Goal: Check status: Check status

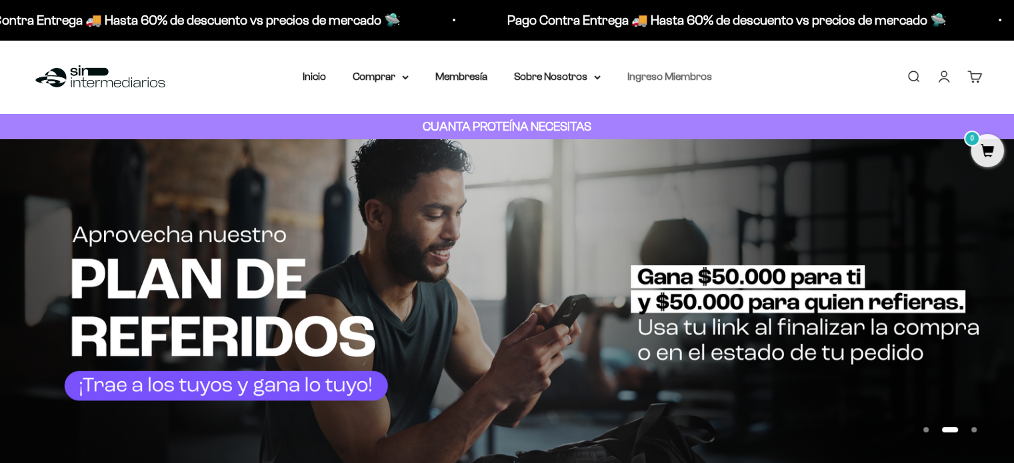
click at [647, 75] on link "Ingreso Miembros" at bounding box center [669, 76] width 85 height 11
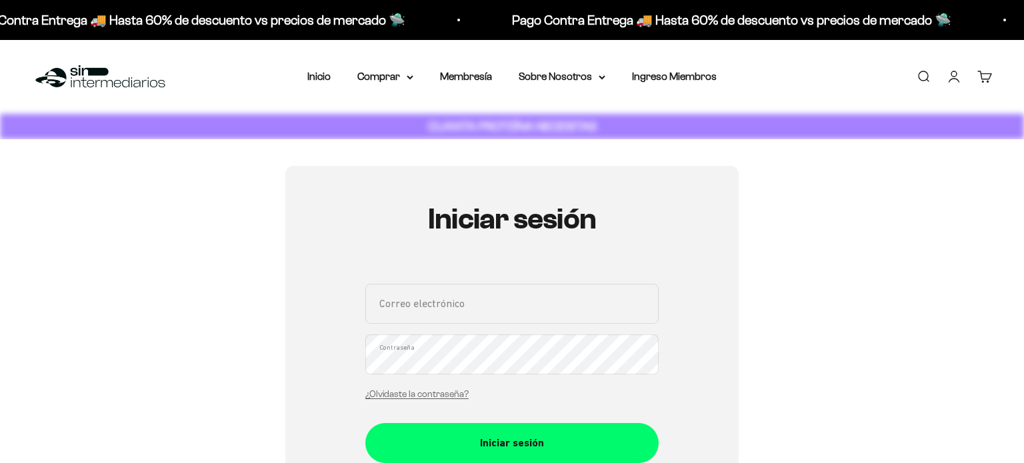
drag, startPoint x: 395, startPoint y: 299, endPoint x: 386, endPoint y: 318, distance: 21.2
click at [395, 299] on input "Correo electrónico" at bounding box center [511, 304] width 293 height 40
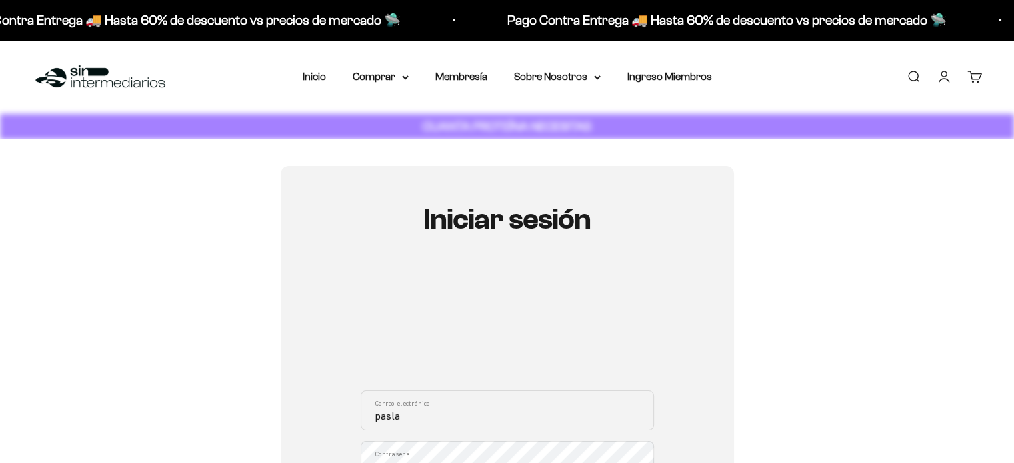
type input "paslatvi@gmai.com"
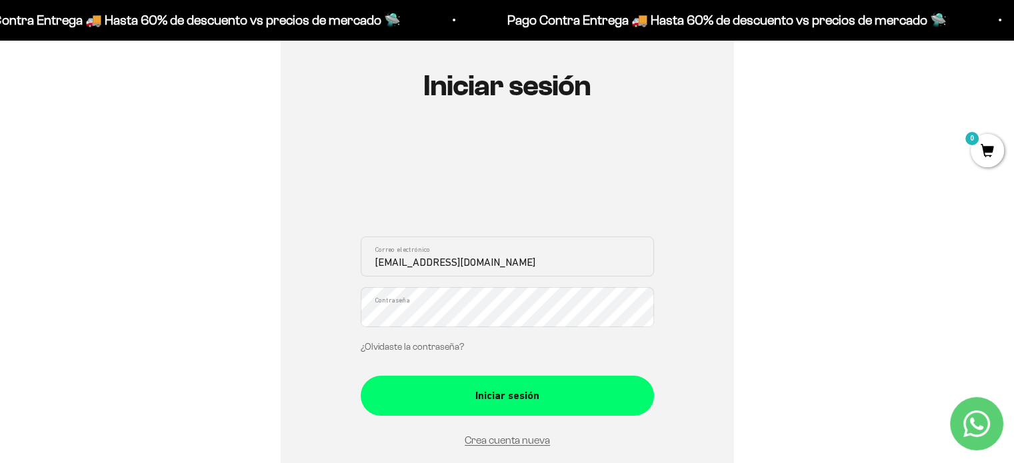
click at [361, 376] on button "Iniciar sesión" at bounding box center [507, 396] width 293 height 40
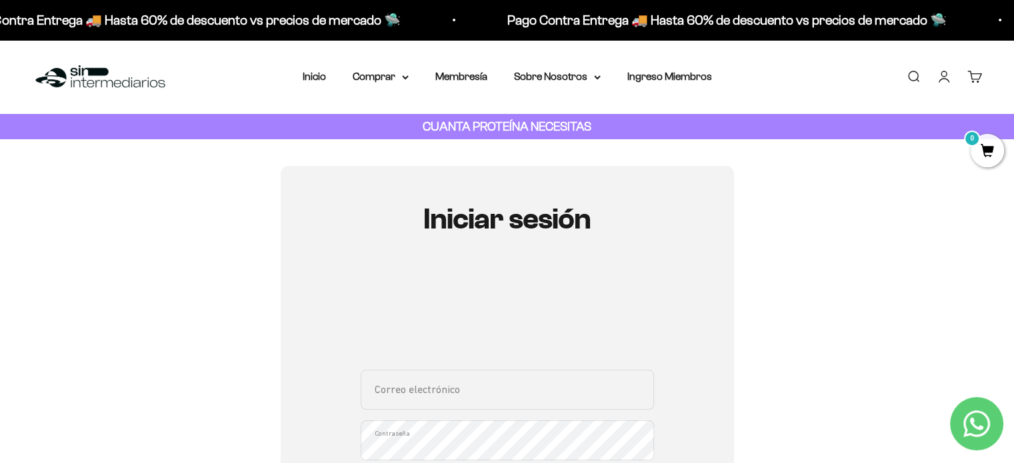
scroll to position [133, 0]
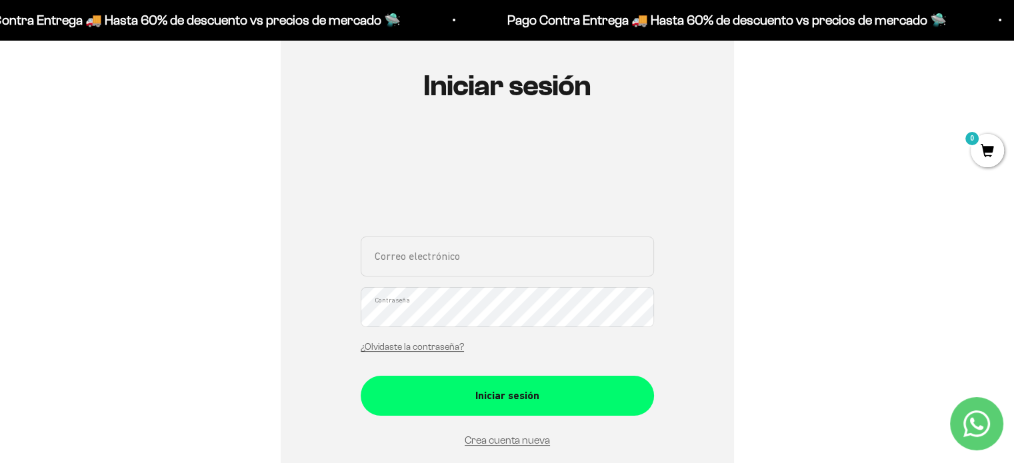
click at [426, 252] on input "Correo electrónico" at bounding box center [507, 257] width 293 height 40
drag, startPoint x: 161, startPoint y: 274, endPoint x: 207, endPoint y: 285, distance: 46.7
click at [163, 274] on div "Iniciar sesión Correo electrónico Contraseña ¿Olvidaste la contraseña? Iniciar …" at bounding box center [507, 290] width 950 height 515
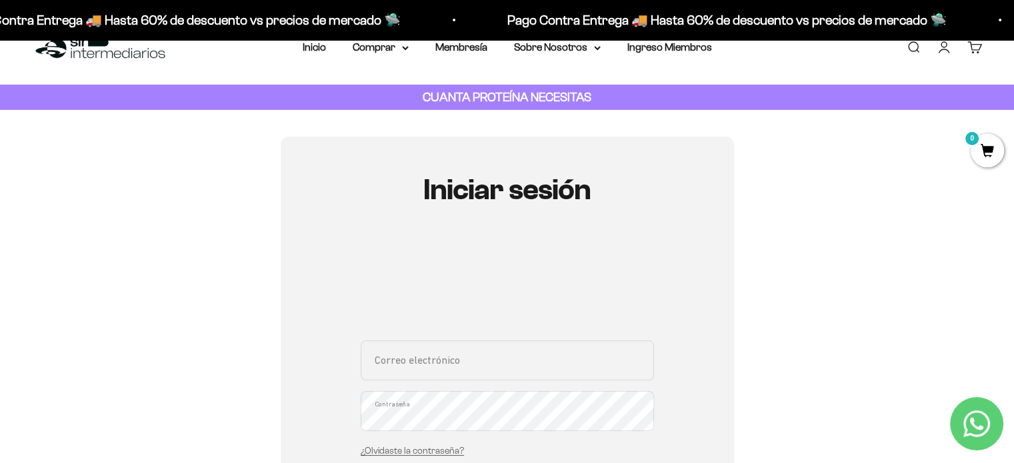
scroll to position [0, 0]
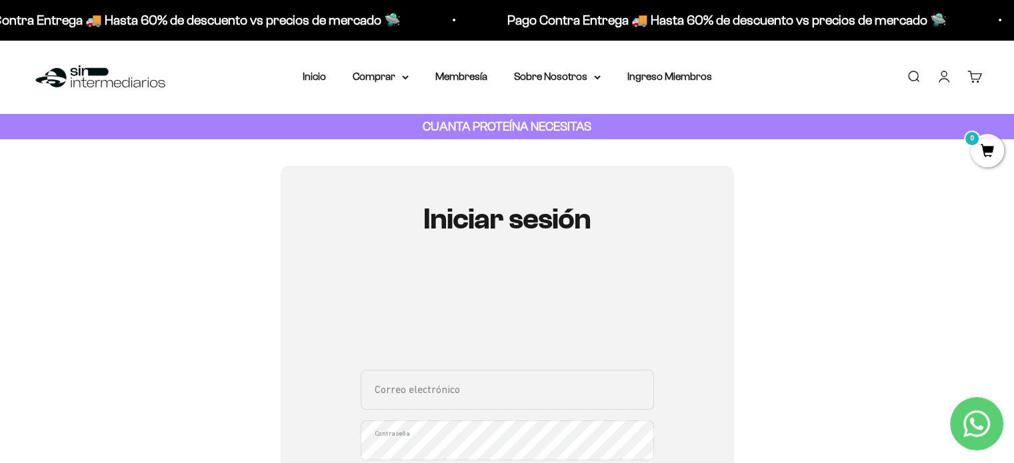
click at [942, 75] on link "Iniciar sesión" at bounding box center [944, 76] width 15 height 15
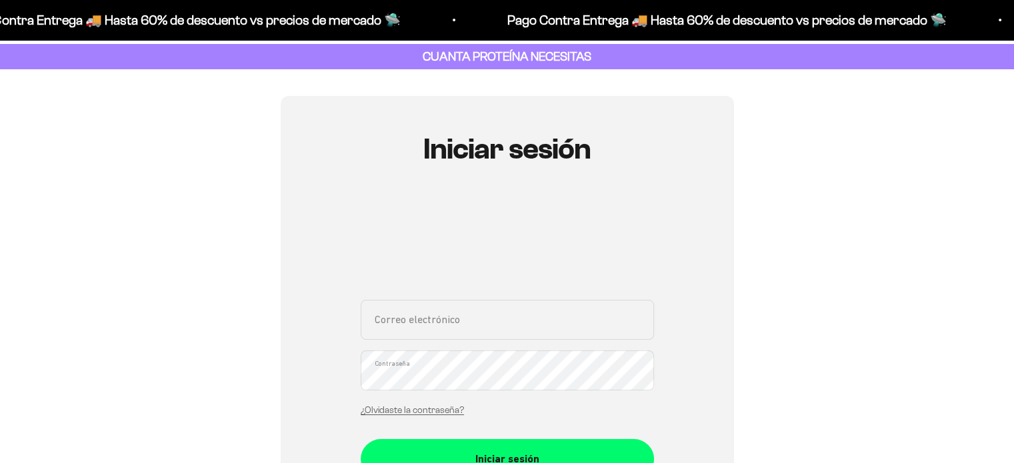
scroll to position [133, 0]
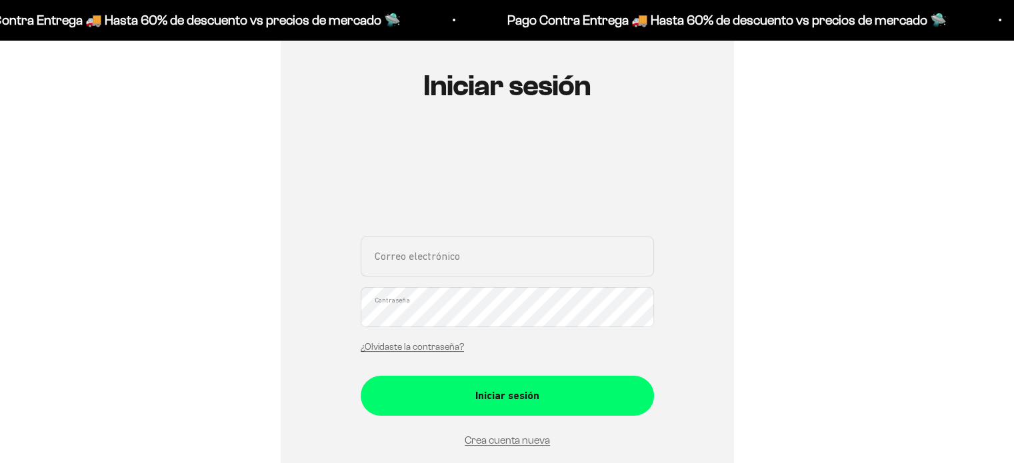
click at [421, 241] on input "Correo electrónico" at bounding box center [507, 257] width 293 height 40
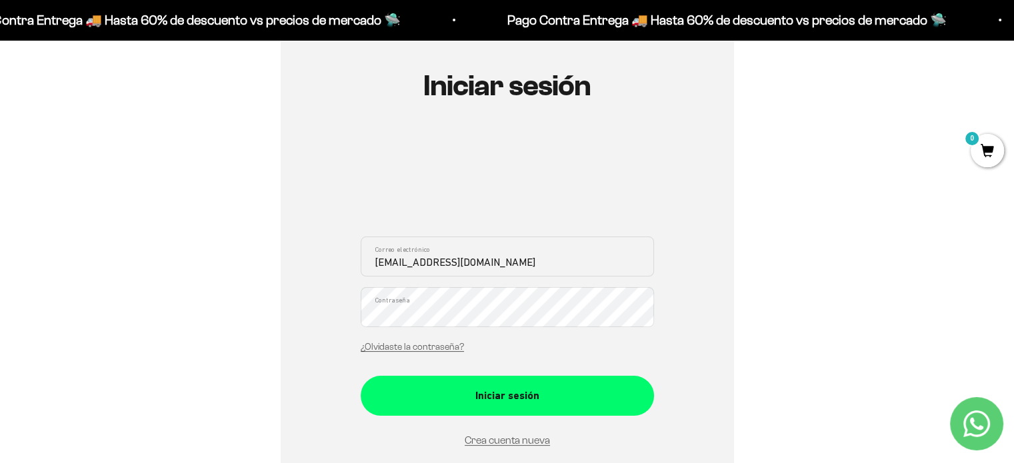
click at [440, 266] on input "paslatvi@gmai.com" at bounding box center [507, 257] width 293 height 40
type input "[EMAIL_ADDRESS][DOMAIN_NAME]"
click at [361, 376] on button "Iniciar sesión" at bounding box center [507, 396] width 293 height 40
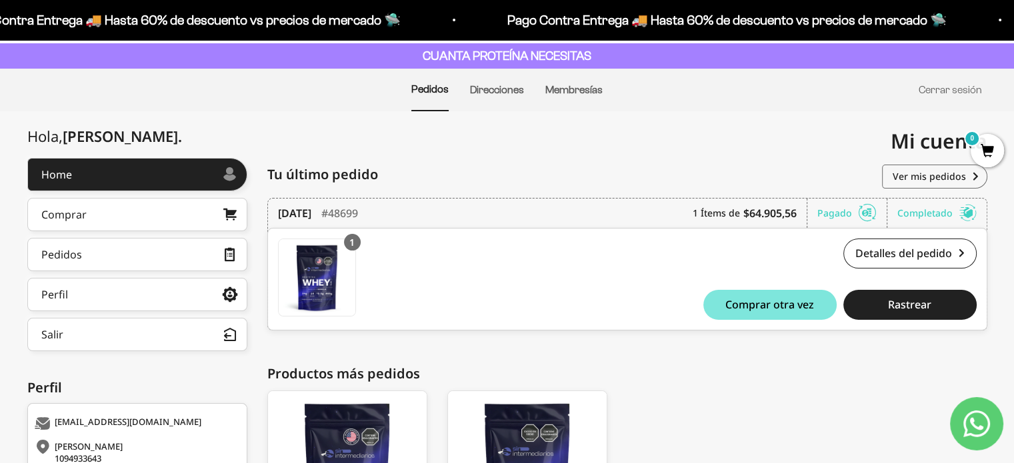
scroll to position [61, 0]
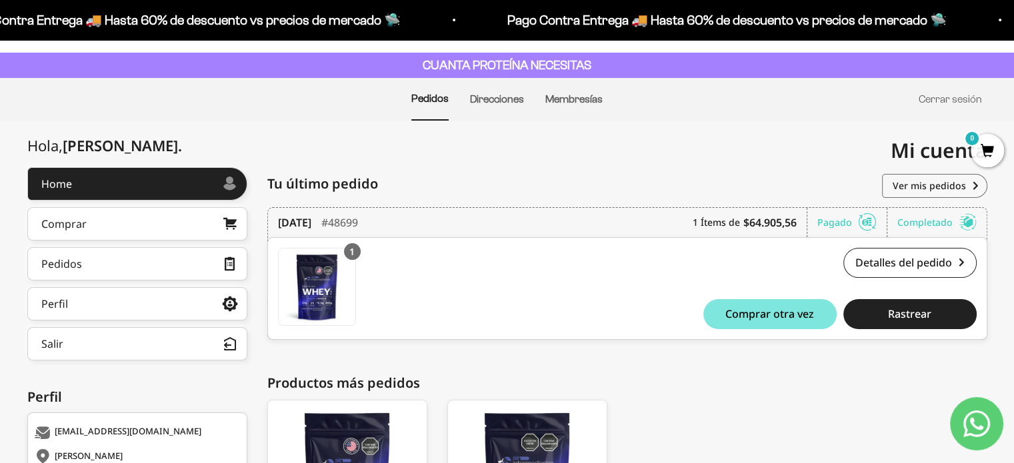
click at [415, 105] on li "Pedidos" at bounding box center [429, 99] width 37 height 43
click at [418, 104] on li "Pedidos" at bounding box center [429, 99] width 37 height 43
click at [110, 265] on link "Pedidos" at bounding box center [137, 263] width 220 height 33
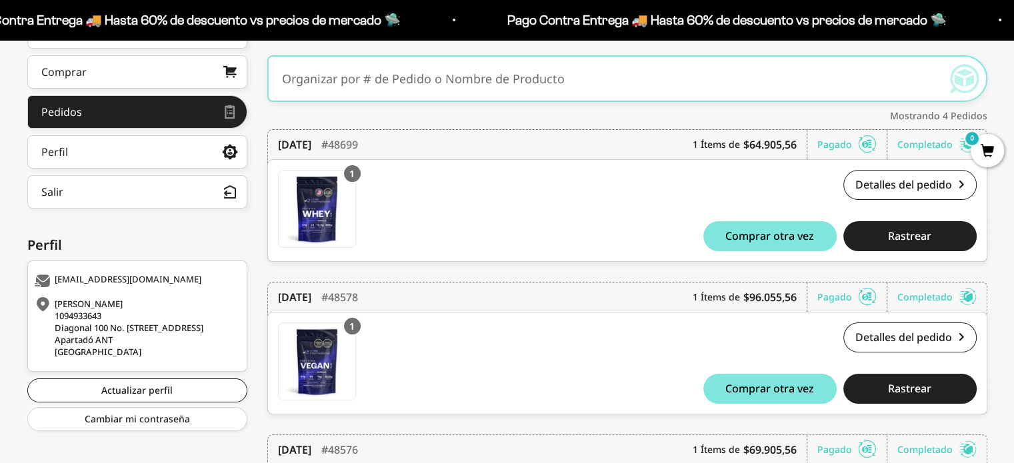
scroll to position [188, 0]
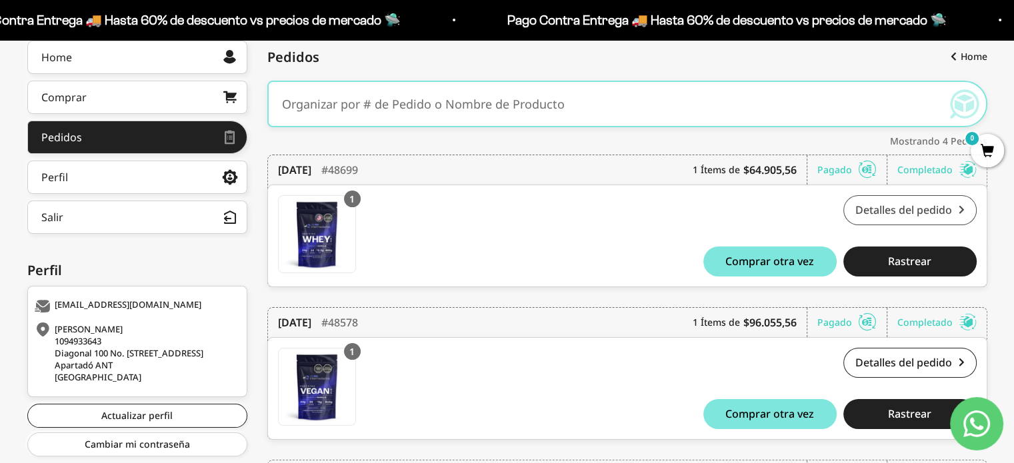
click at [900, 205] on link "Detalles del pedido" at bounding box center [910, 210] width 133 height 30
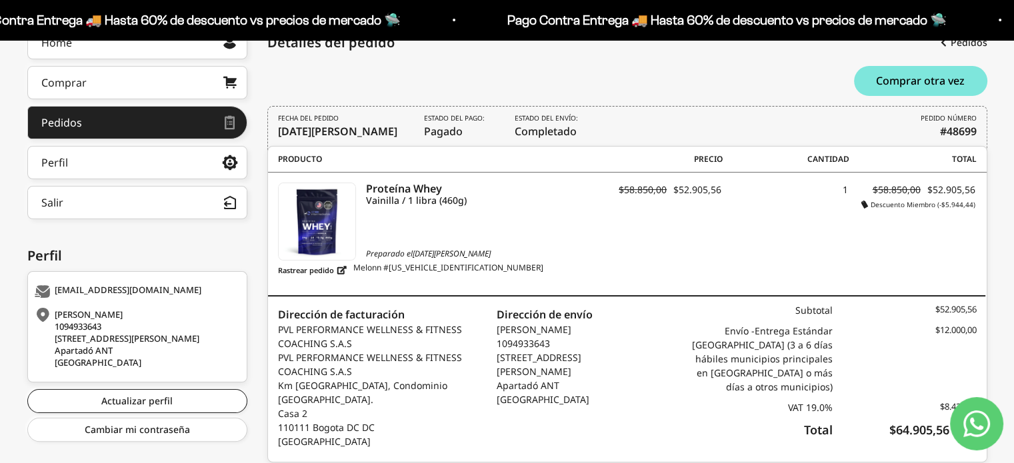
scroll to position [111, 0]
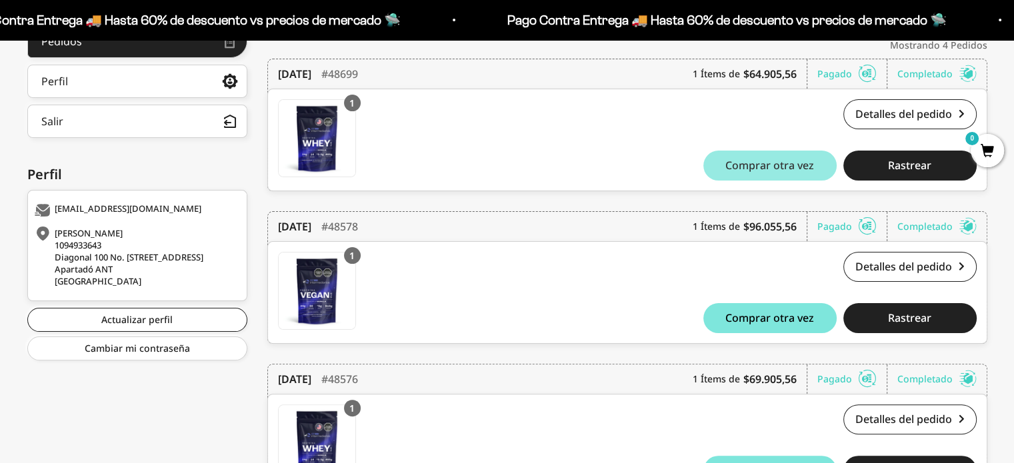
scroll to position [255, 0]
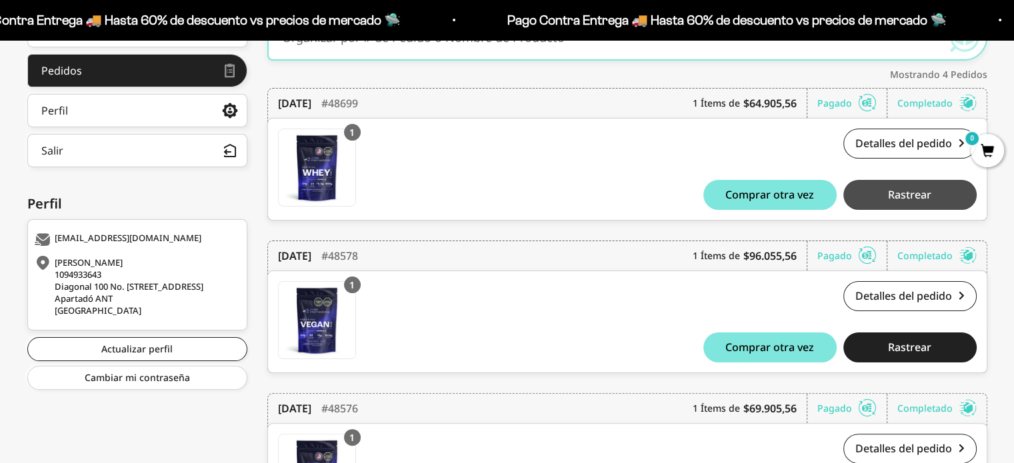
click at [938, 191] on button "Rastrear" at bounding box center [910, 195] width 133 height 30
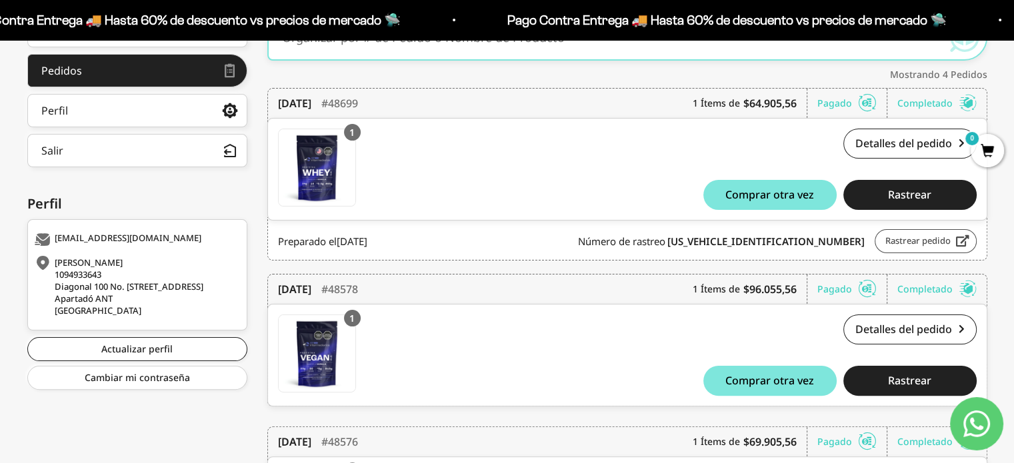
click at [939, 238] on link "Rastrear pedido" at bounding box center [926, 241] width 102 height 24
